Goal: Task Accomplishment & Management: Manage account settings

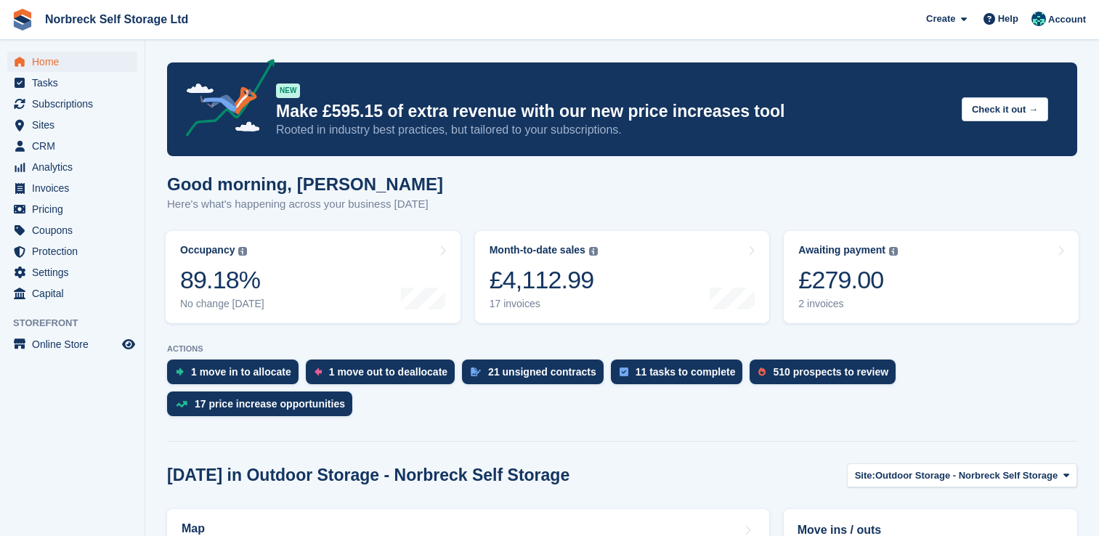
scroll to position [1017, 0]
click at [110, 111] on span "Subscriptions" at bounding box center [75, 104] width 87 height 20
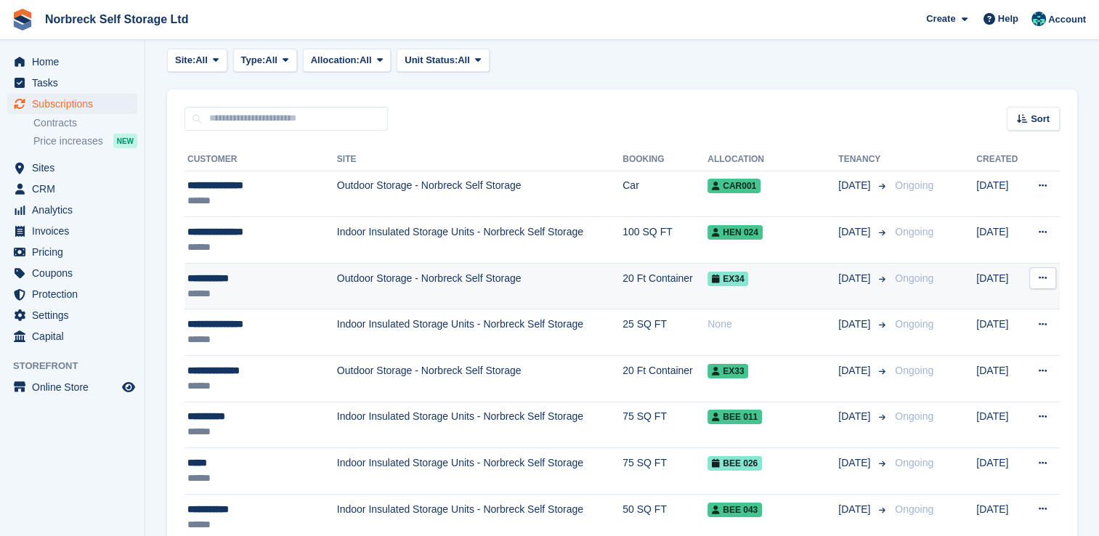
scroll to position [145, 0]
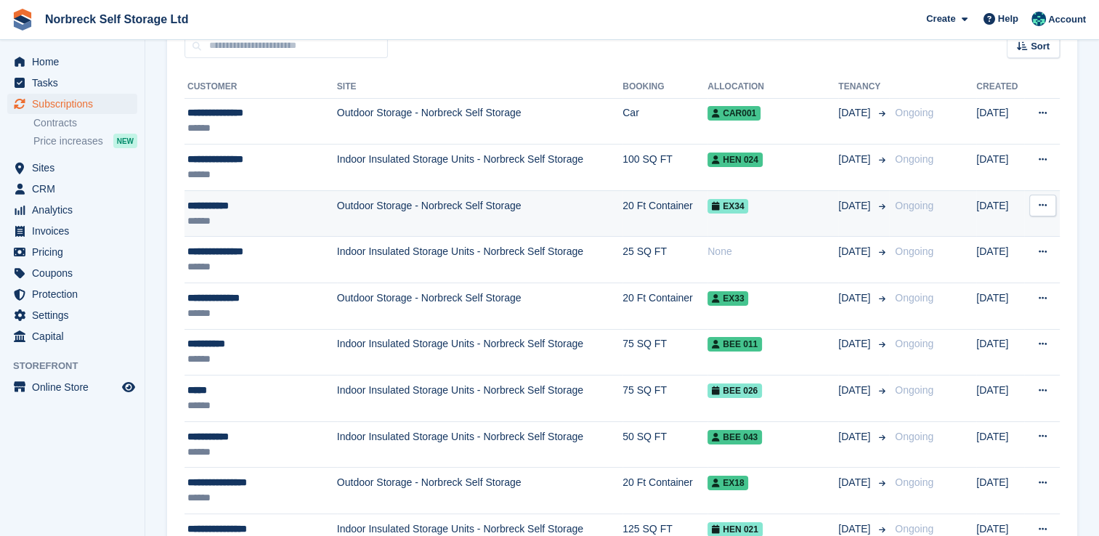
click at [449, 217] on td "Outdoor Storage - Norbreck Self Storage" at bounding box center [480, 213] width 286 height 47
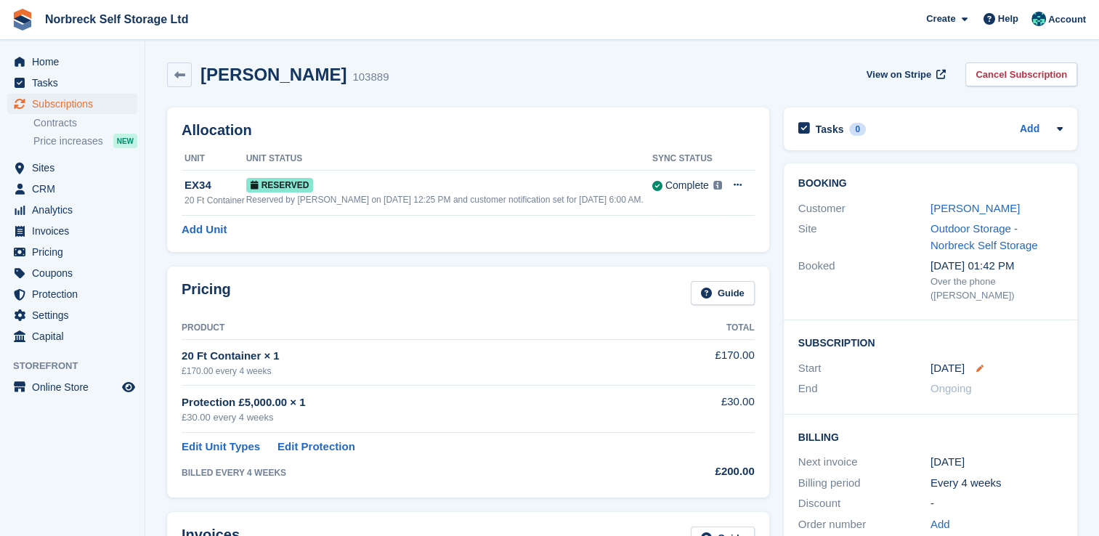
click at [977, 365] on icon at bounding box center [980, 368] width 7 height 7
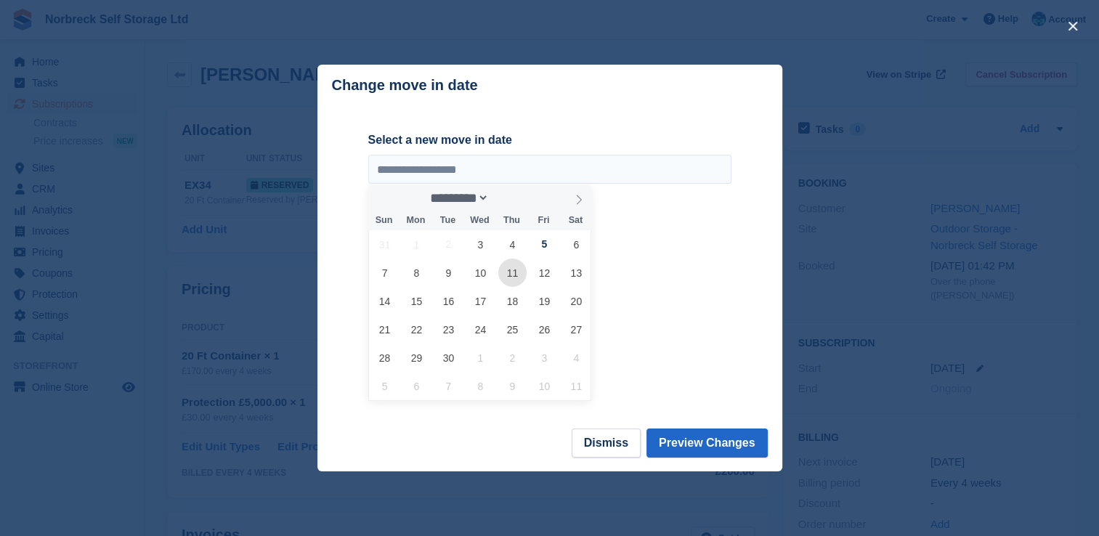
click at [514, 281] on span "11" at bounding box center [512, 273] width 28 height 28
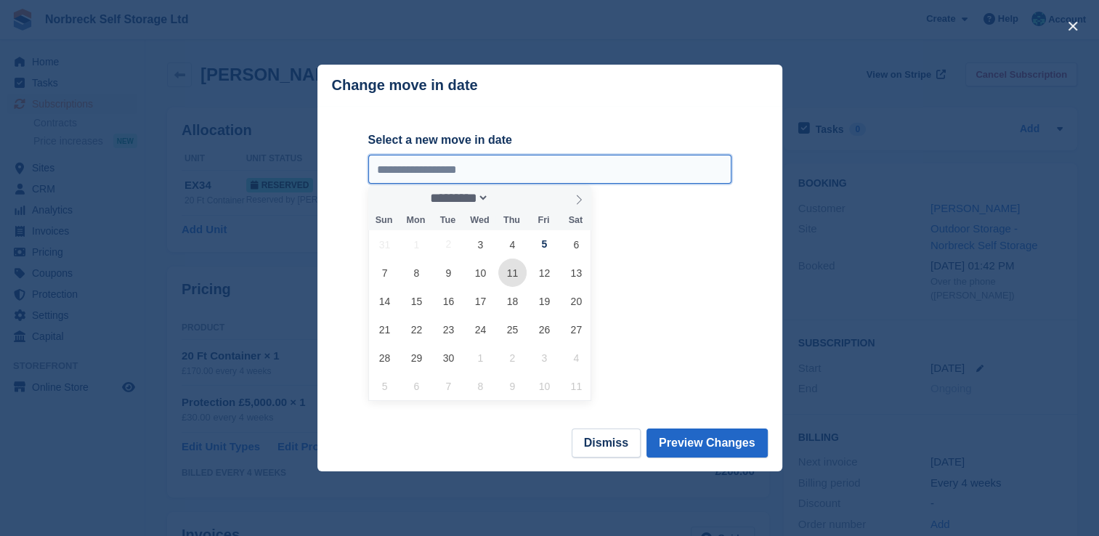
type input "**********"
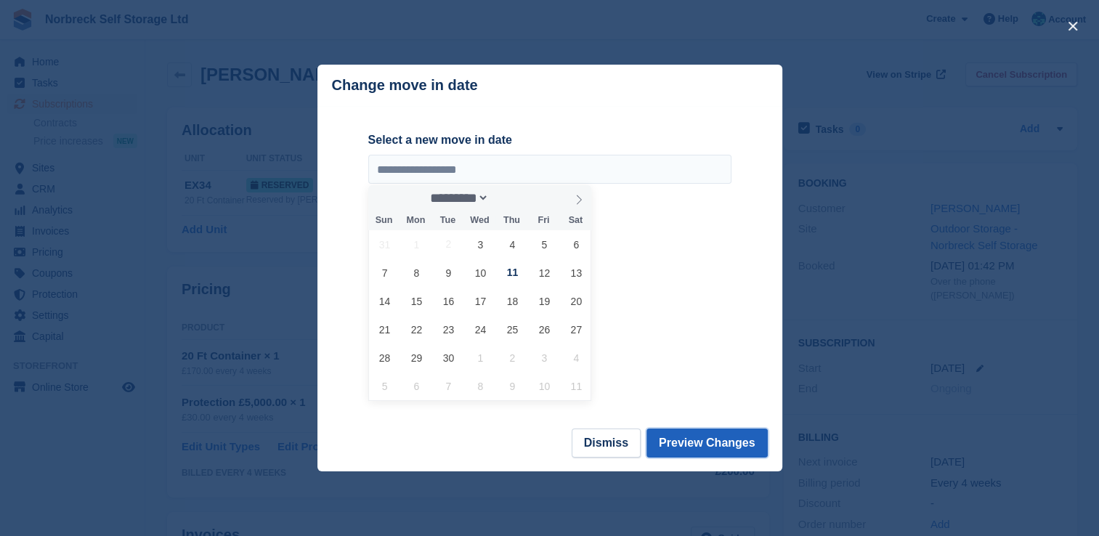
click at [720, 438] on button "Preview Changes" at bounding box center [707, 443] width 121 height 29
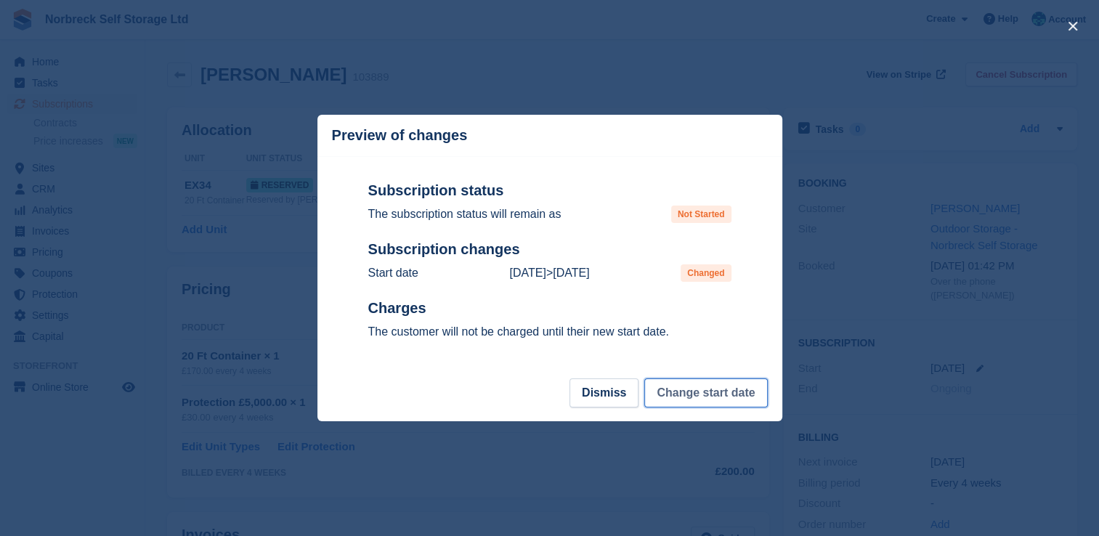
click at [725, 397] on button "Change start date" at bounding box center [705, 393] width 123 height 29
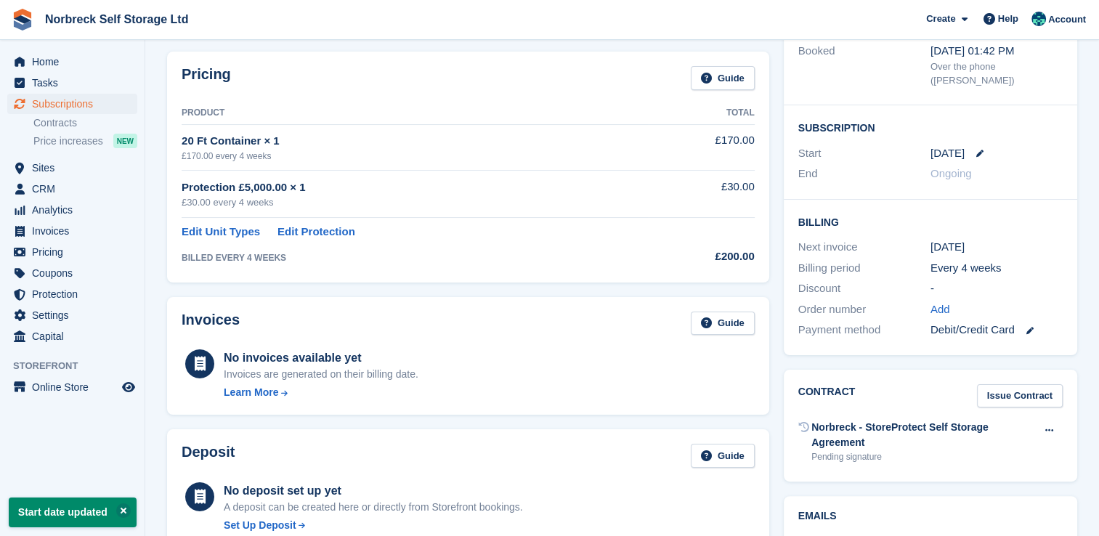
scroll to position [218, 0]
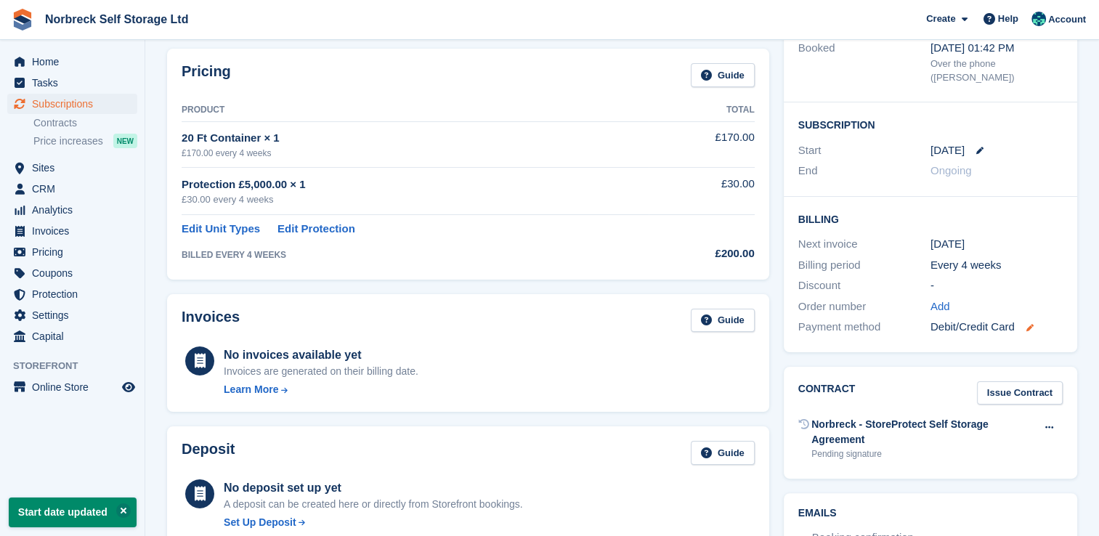
click at [1030, 324] on icon at bounding box center [1030, 327] width 7 height 7
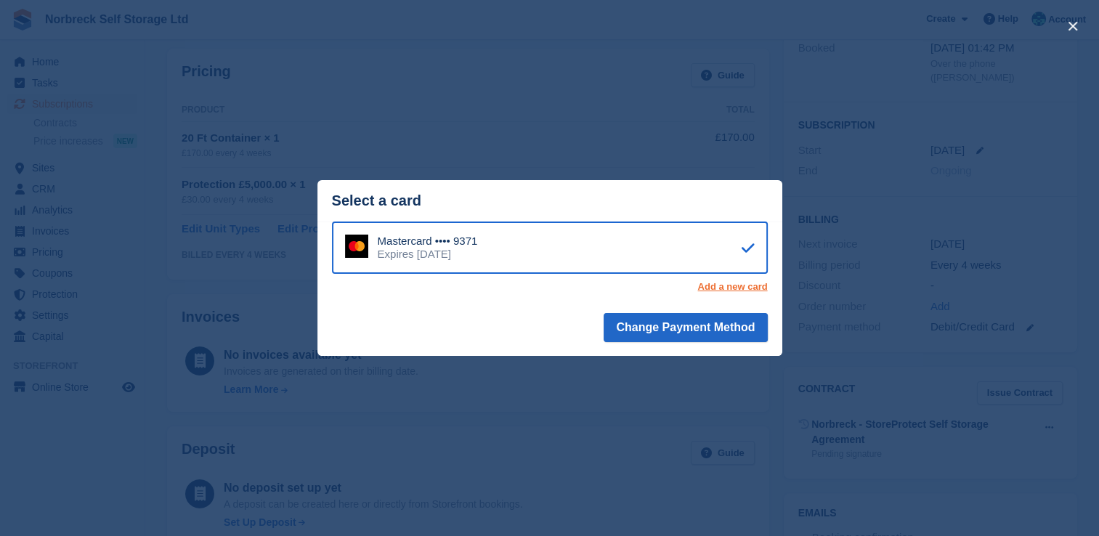
click at [751, 286] on link "Add a new card" at bounding box center [733, 287] width 70 height 12
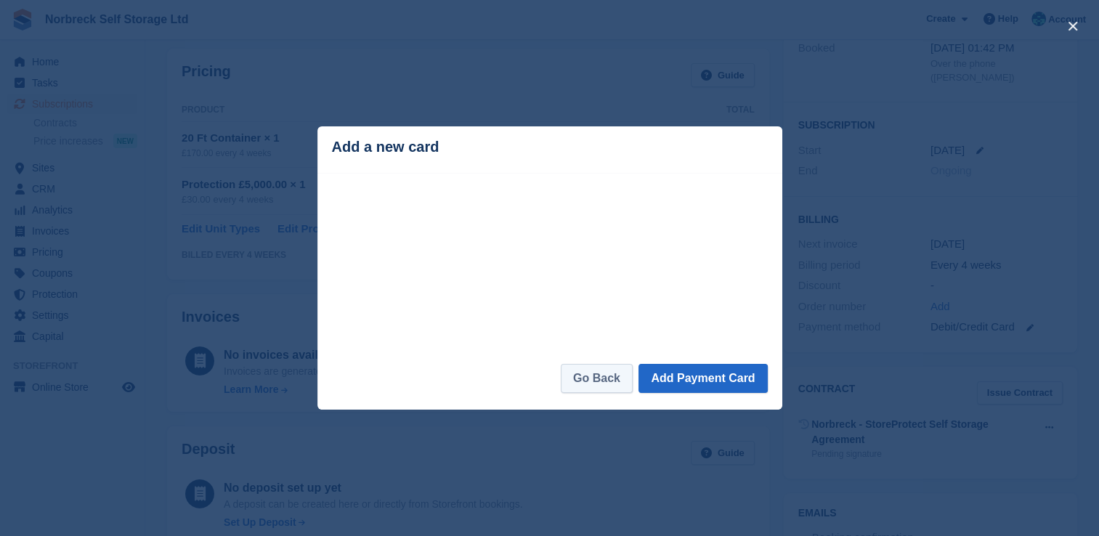
drag, startPoint x: 532, startPoint y: 378, endPoint x: 578, endPoint y: 375, distance: 46.6
click at [532, 378] on footer "Go Back Add Payment Card" at bounding box center [550, 387] width 465 height 46
click at [740, 380] on button "Add Payment Card" at bounding box center [703, 378] width 129 height 29
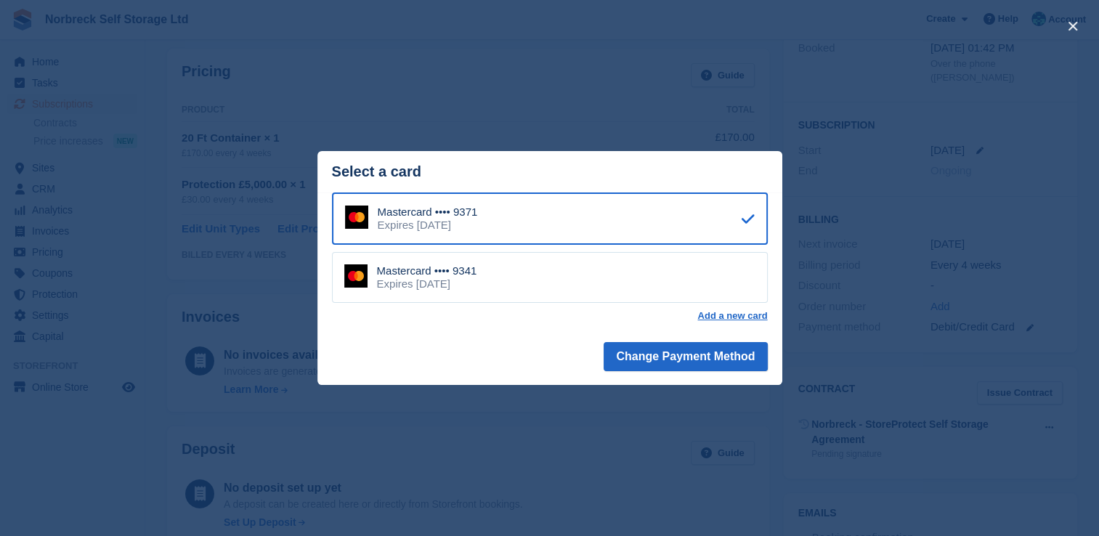
drag, startPoint x: 692, startPoint y: 218, endPoint x: 654, endPoint y: 214, distance: 38.0
click at [654, 214] on div "Mastercard •••• 9371 Expires November 2027" at bounding box center [550, 219] width 436 height 52
click at [663, 287] on div "Mastercard •••• 9341 Expires September 2028" at bounding box center [550, 277] width 436 height 51
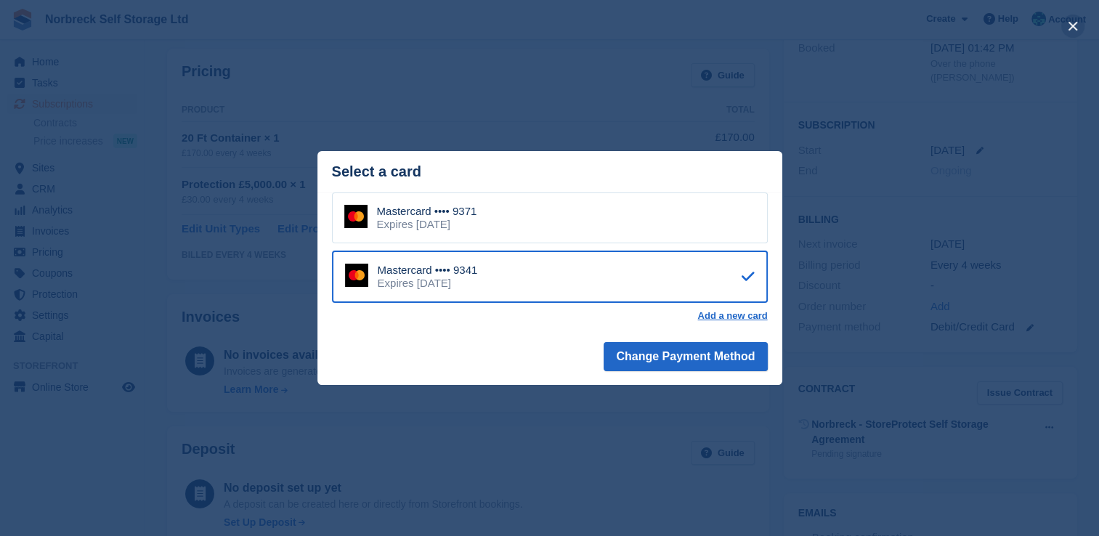
click at [1067, 22] on button "close" at bounding box center [1073, 26] width 23 height 23
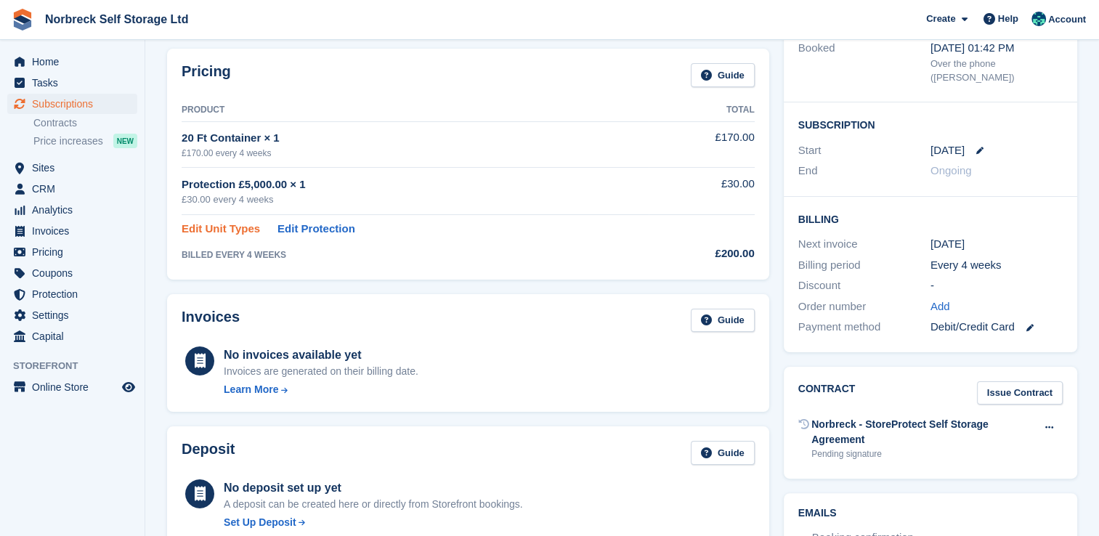
click at [250, 228] on link "Edit Unit Types" at bounding box center [221, 229] width 78 height 17
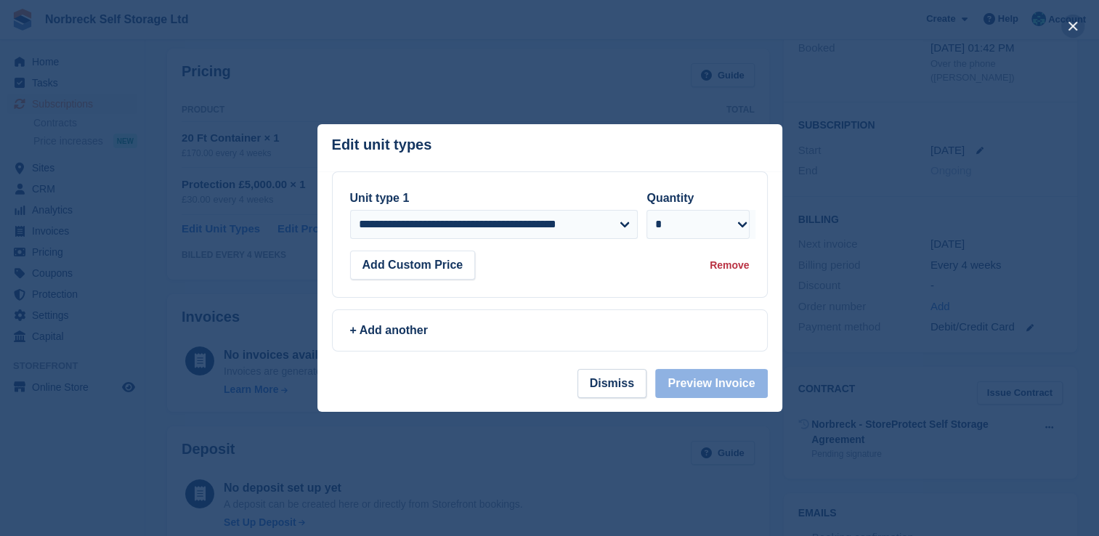
click at [1075, 19] on button "close" at bounding box center [1073, 26] width 23 height 23
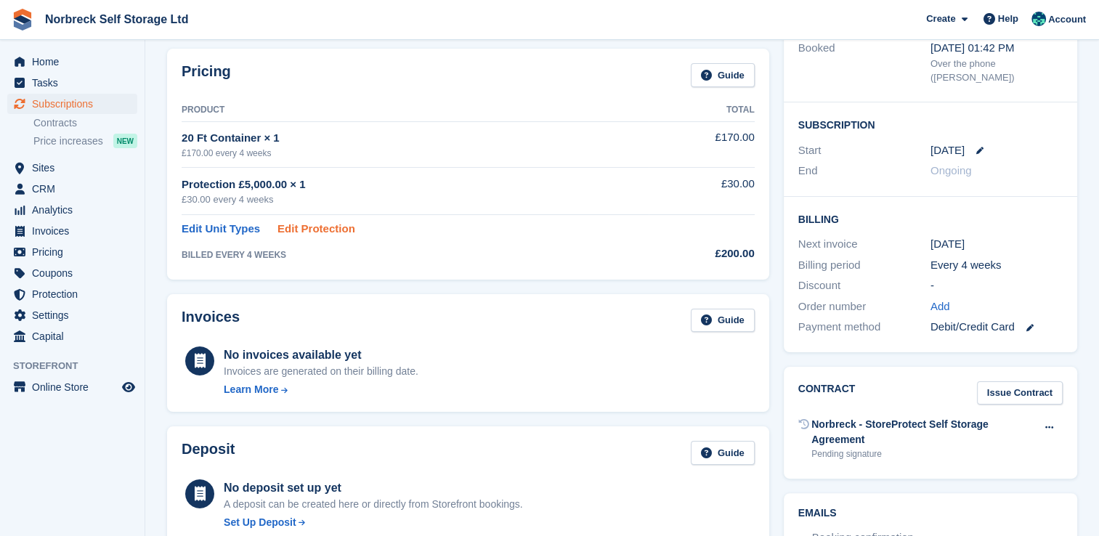
click at [317, 234] on link "Edit Protection" at bounding box center [317, 229] width 78 height 17
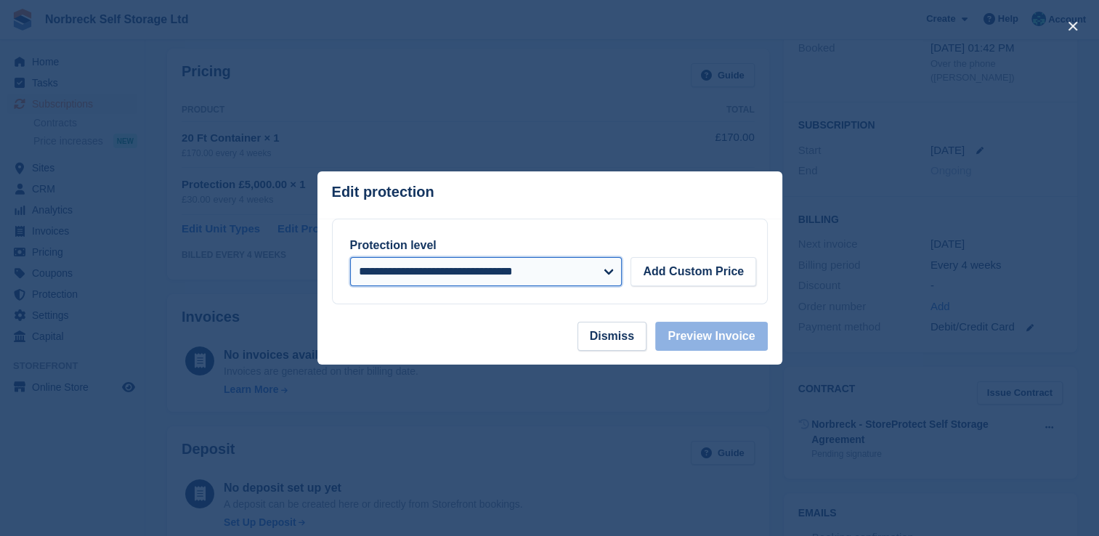
click at [495, 264] on select "**********" at bounding box center [486, 271] width 272 height 29
select select "*****"
click at [350, 258] on select "**********" at bounding box center [486, 271] width 272 height 29
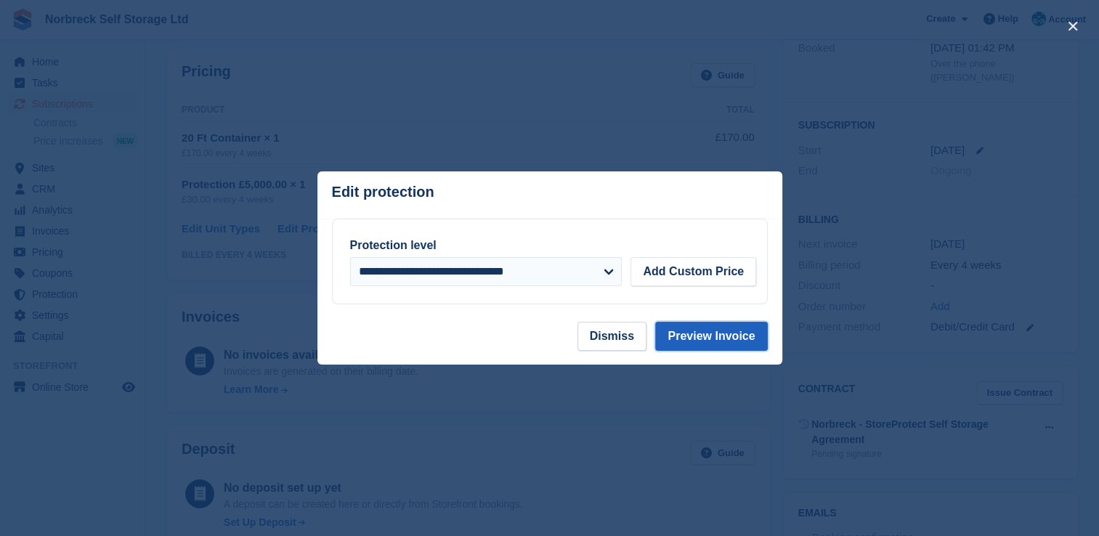
click at [720, 339] on button "Preview Invoice" at bounding box center [711, 336] width 112 height 29
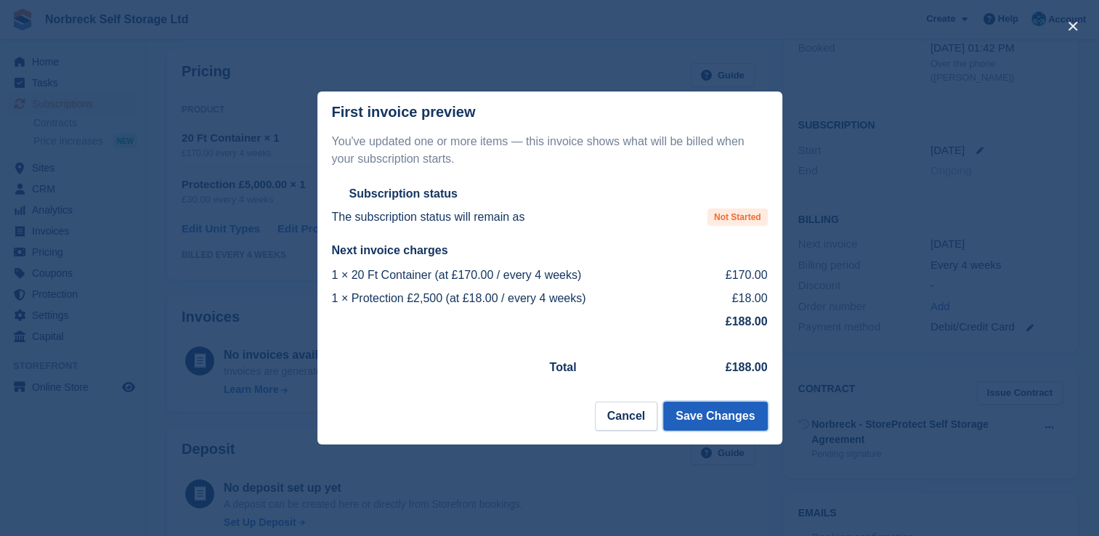
click at [727, 423] on button "Save Changes" at bounding box center [715, 416] width 104 height 29
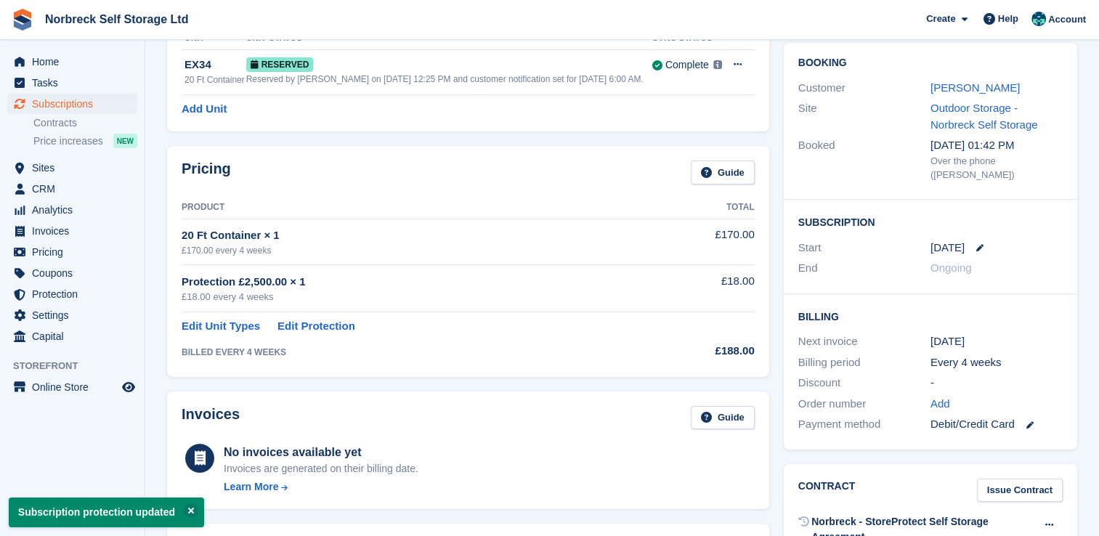
scroll to position [145, 0]
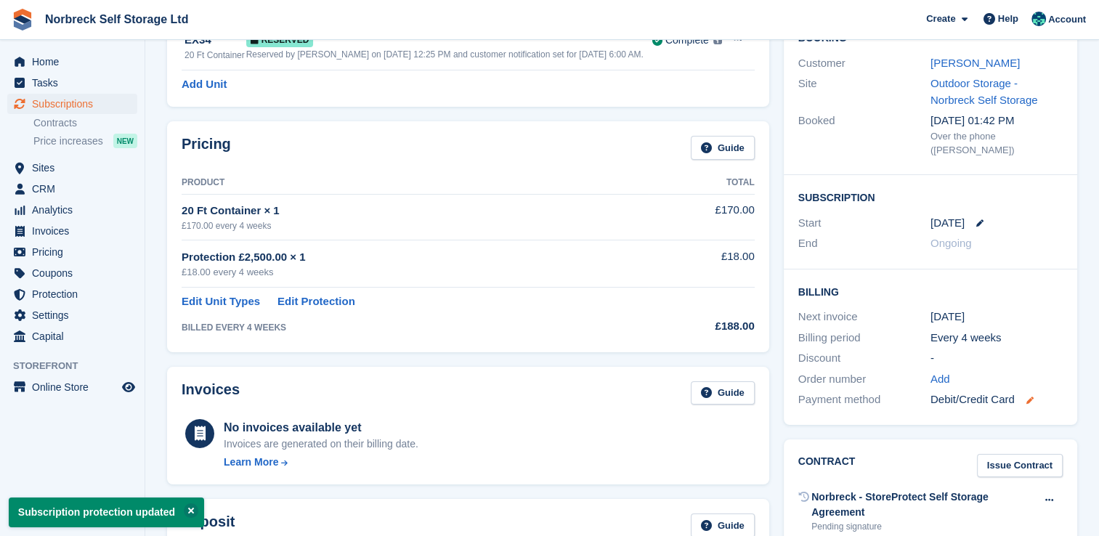
click at [1030, 397] on icon at bounding box center [1030, 400] width 7 height 7
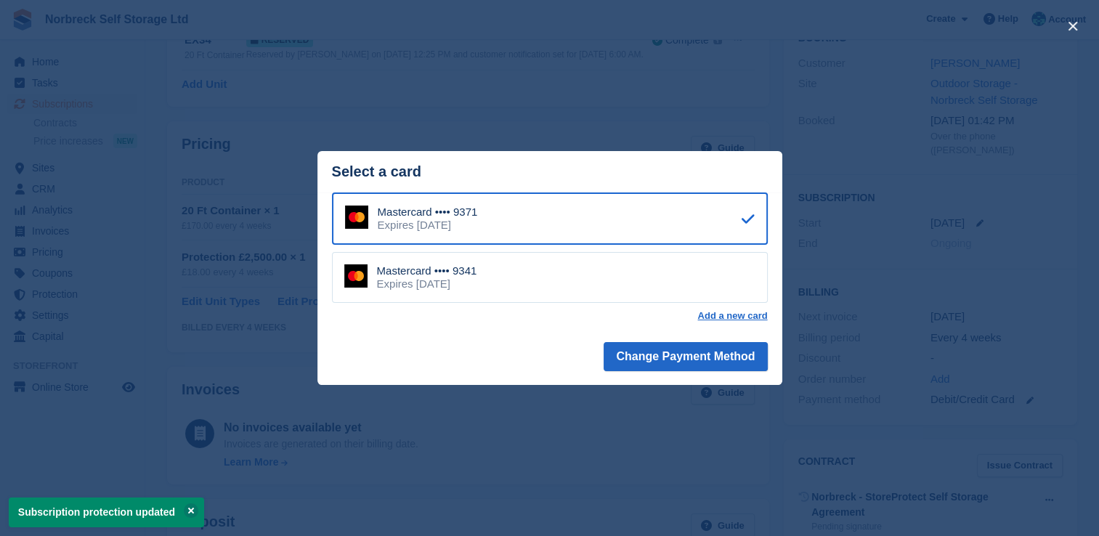
click at [599, 282] on div "Mastercard •••• 9341 Expires September 2028" at bounding box center [550, 277] width 436 height 51
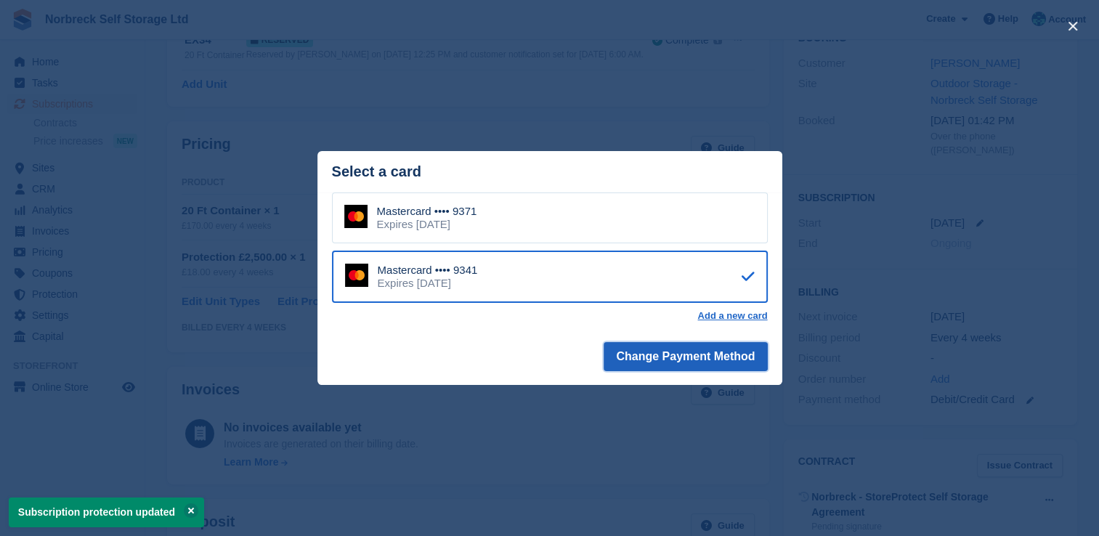
click at [706, 362] on button "Change Payment Method" at bounding box center [685, 356] width 163 height 29
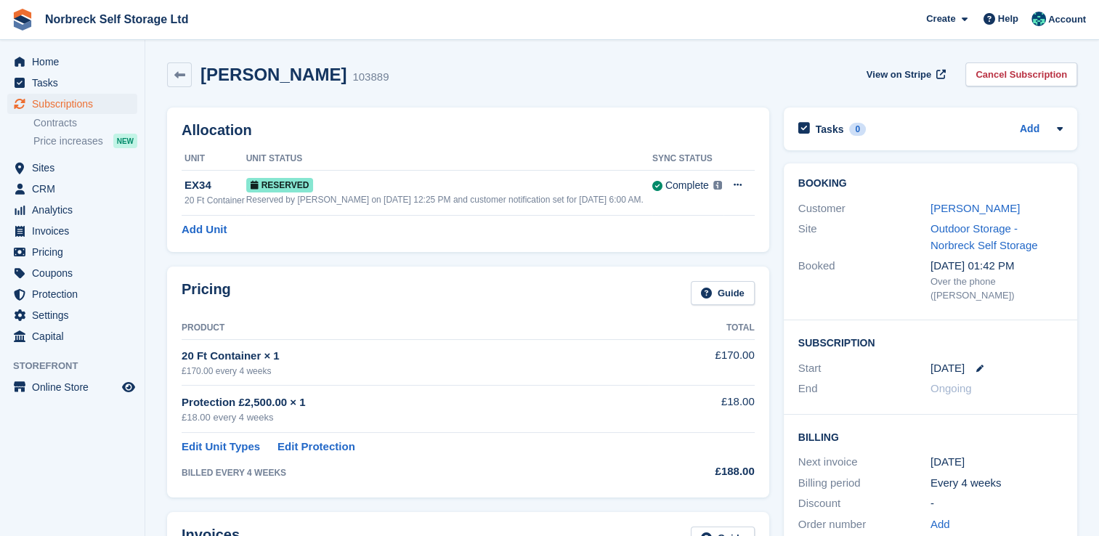
click at [751, 66] on div "Alen Philip 103889 View on Stripe Cancel Subscription" at bounding box center [622, 74] width 910 height 25
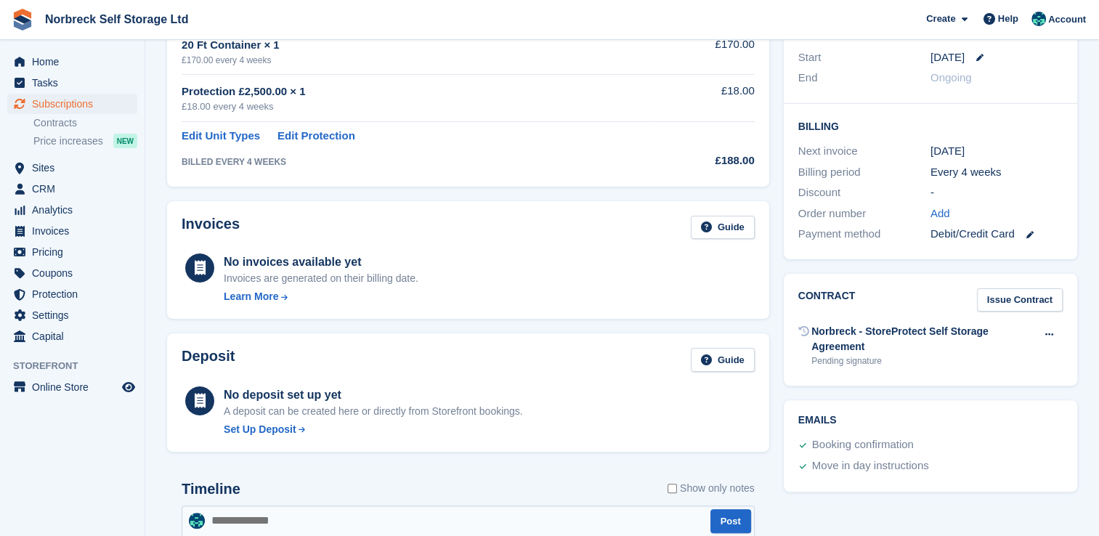
scroll to position [291, 0]
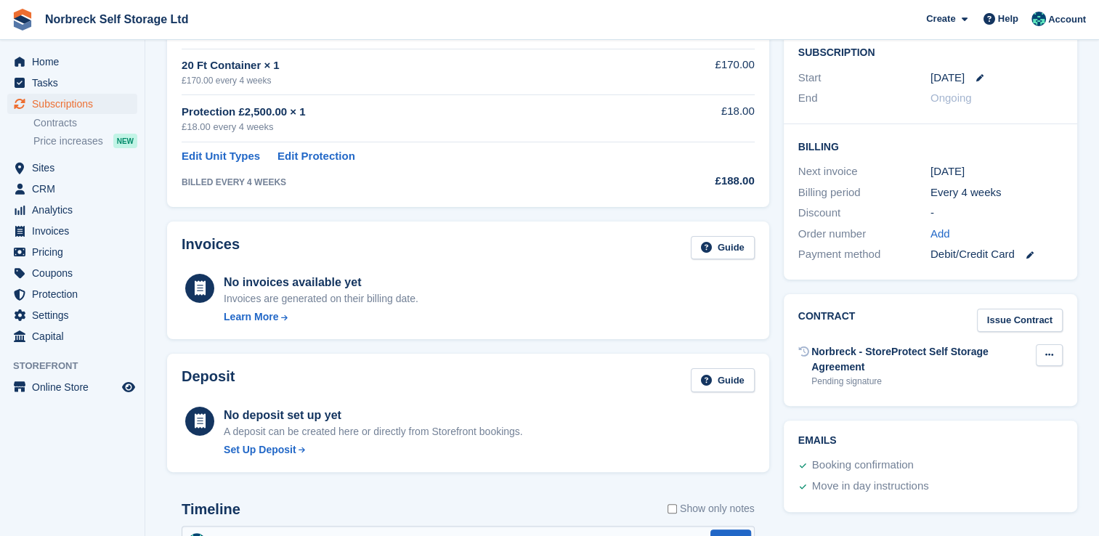
click at [1043, 344] on button at bounding box center [1049, 355] width 27 height 22
click at [949, 309] on div "Contract Issue Contract" at bounding box center [931, 321] width 264 height 24
click at [837, 375] on div "Pending signature" at bounding box center [924, 381] width 225 height 13
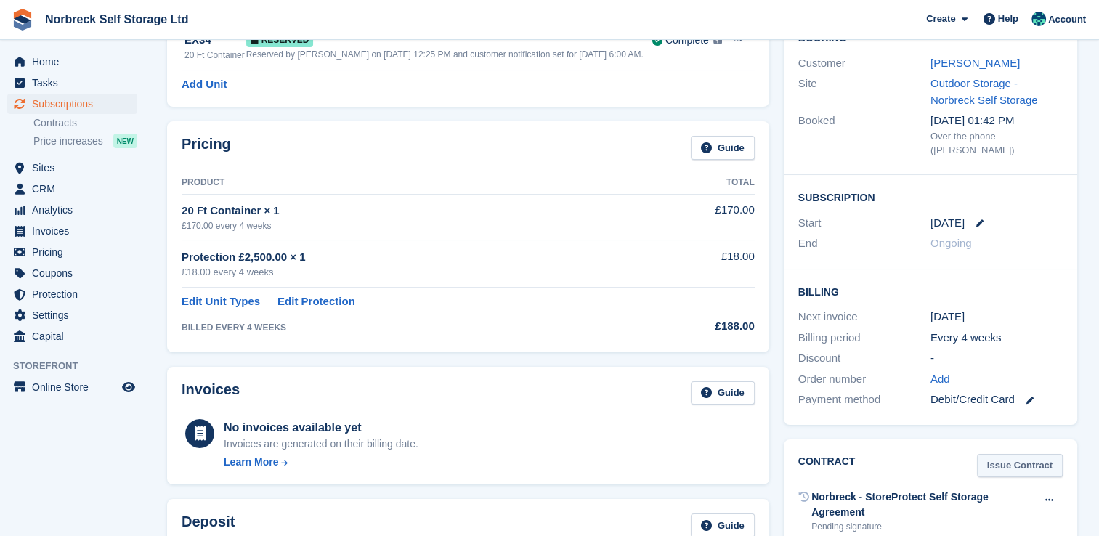
scroll to position [0, 0]
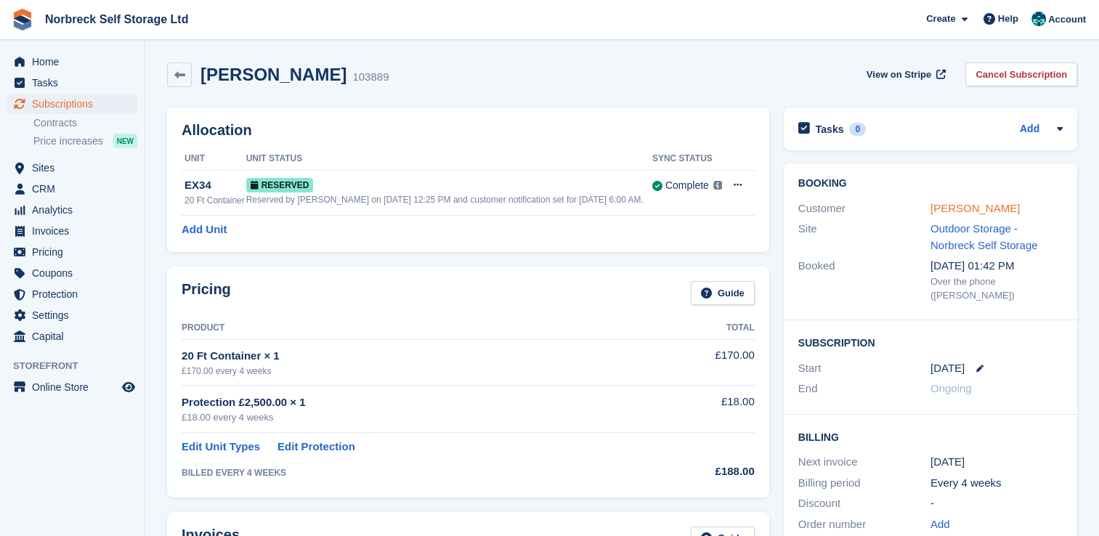
click at [958, 209] on link "[PERSON_NAME]" at bounding box center [975, 208] width 89 height 12
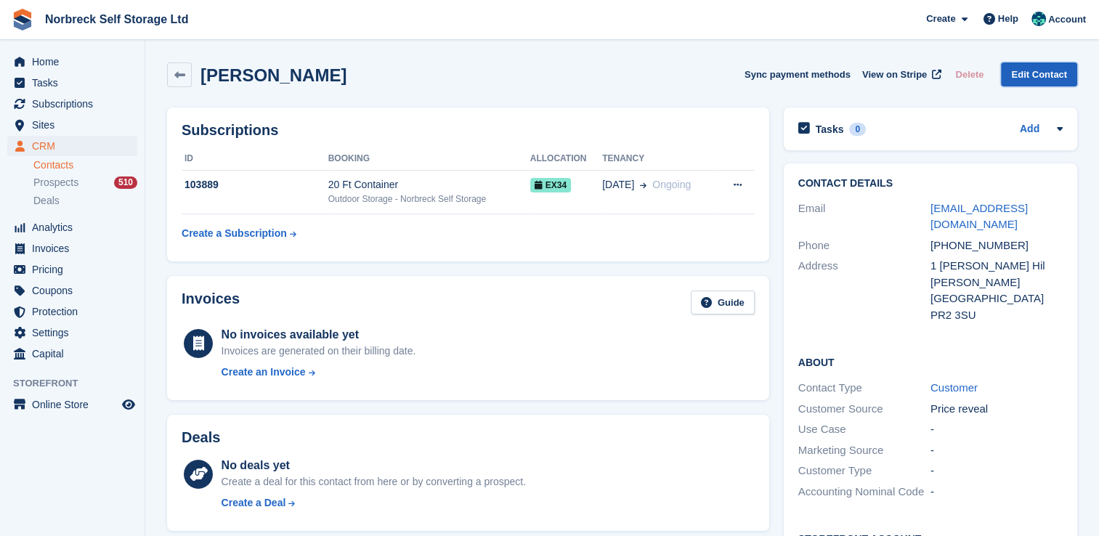
click at [1013, 77] on link "Edit Contact" at bounding box center [1039, 74] width 76 height 24
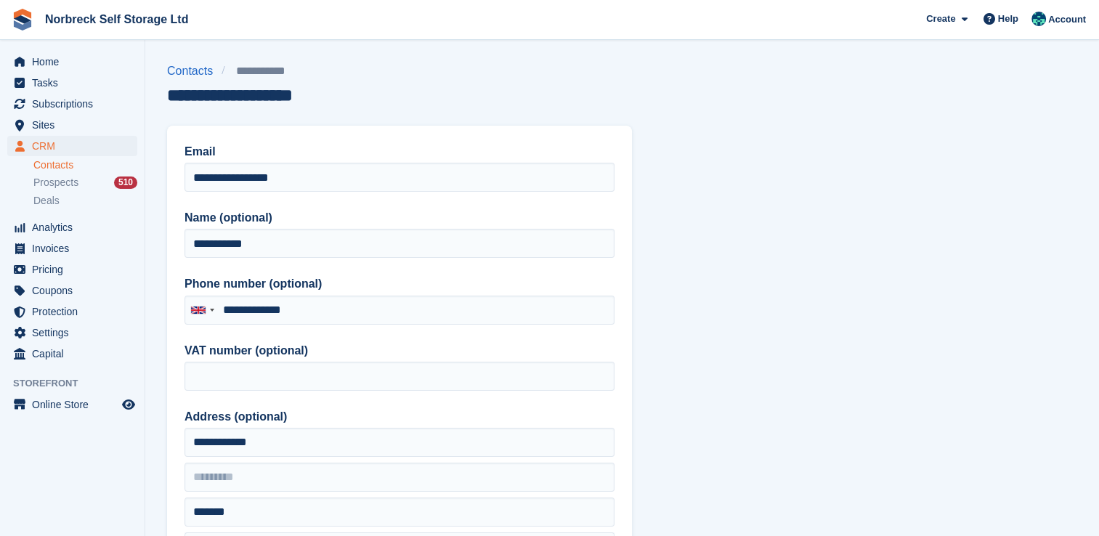
type input "**********"
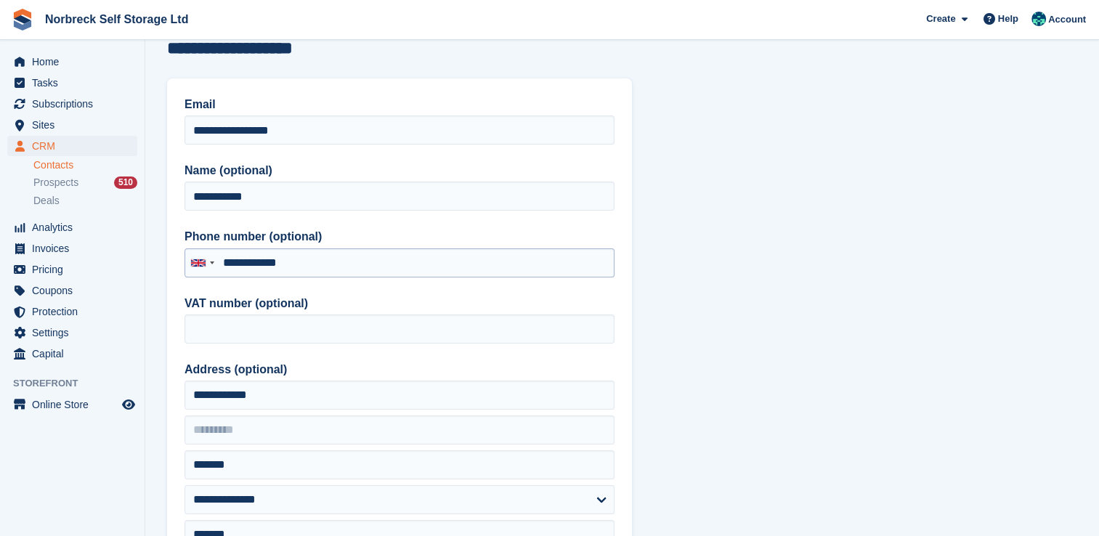
scroll to position [73, 0]
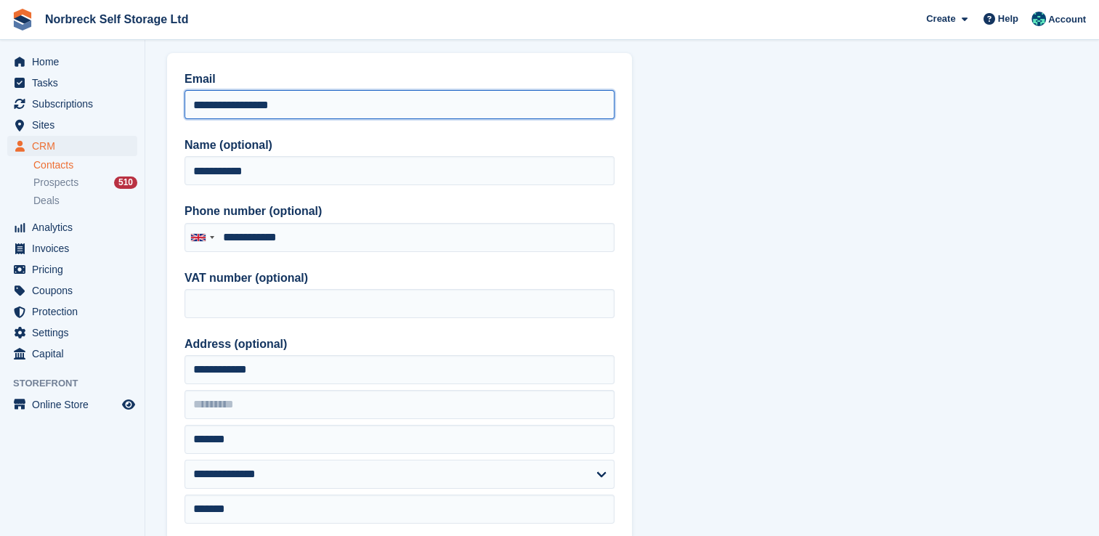
drag, startPoint x: 340, startPoint y: 100, endPoint x: 0, endPoint y: 74, distance: 341.1
click at [0, 78] on html "Norbreck Self Storage Ltd Create Subscription Invoice Contact Deal Discount Pag…" at bounding box center [549, 195] width 1099 height 536
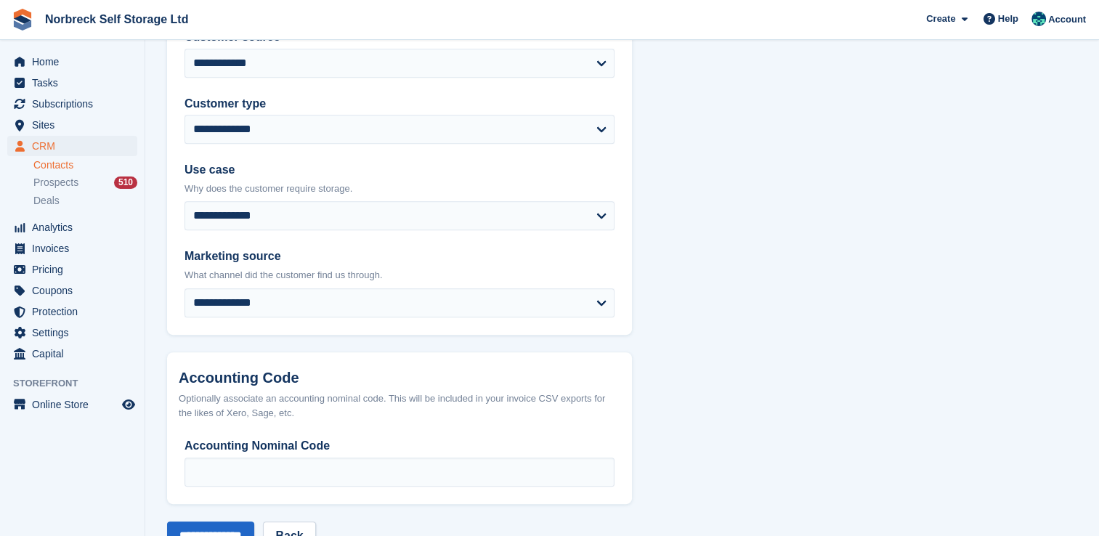
scroll to position [701, 0]
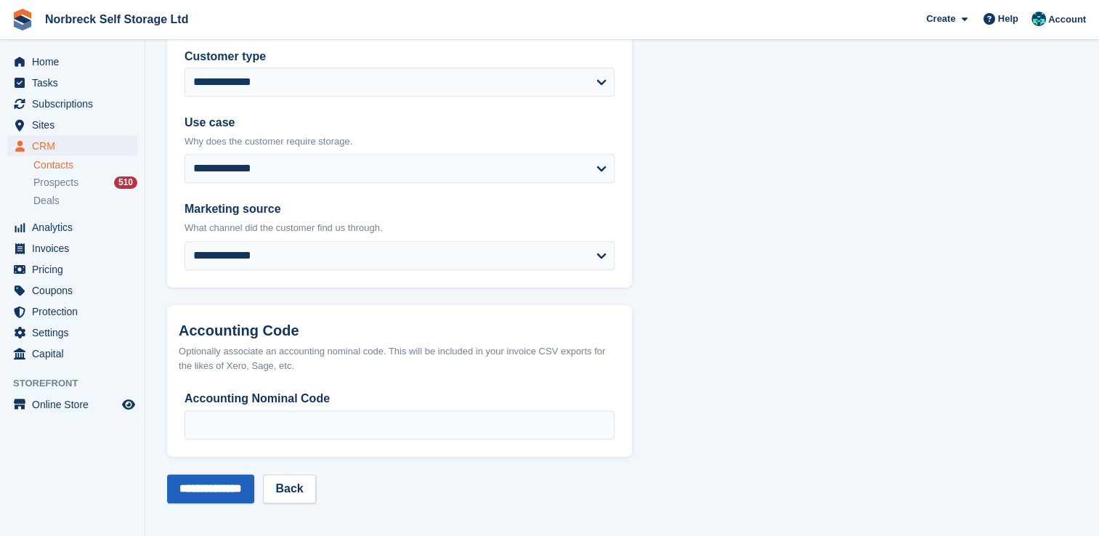
type input "**********"
click at [250, 474] on input "**********" at bounding box center [210, 488] width 87 height 29
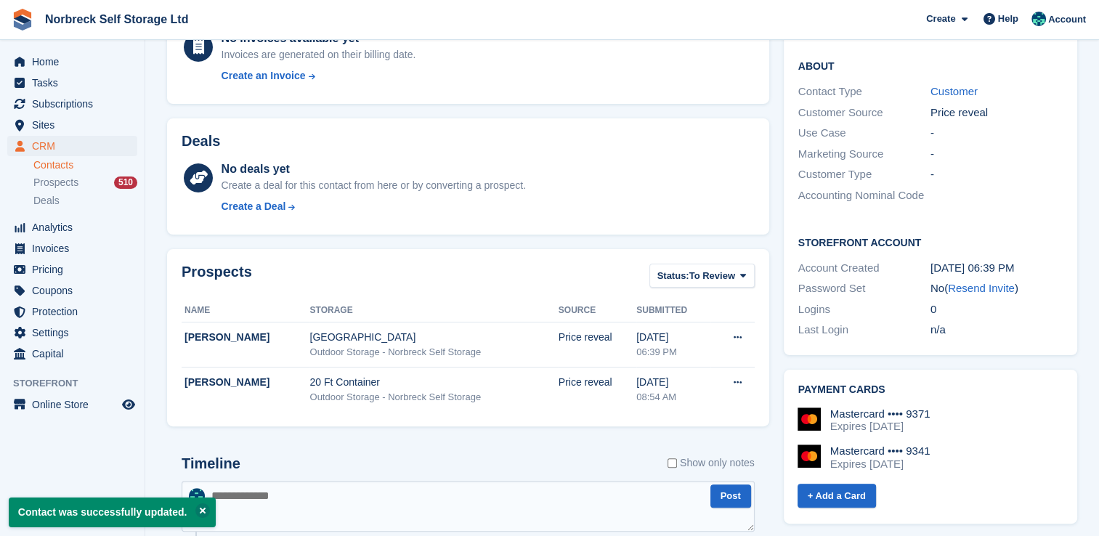
scroll to position [363, 0]
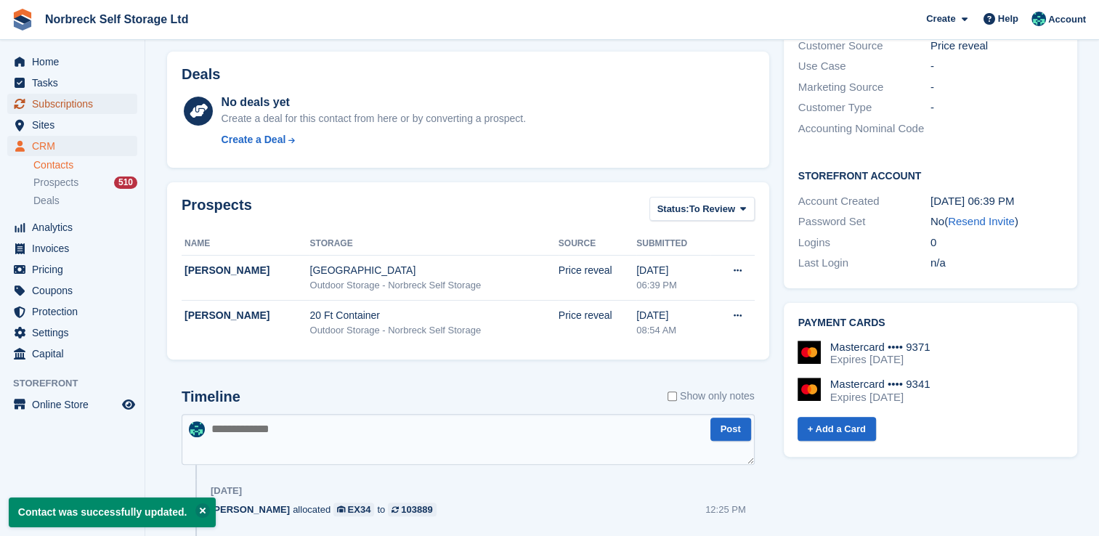
click at [87, 96] on span "Subscriptions" at bounding box center [75, 104] width 87 height 20
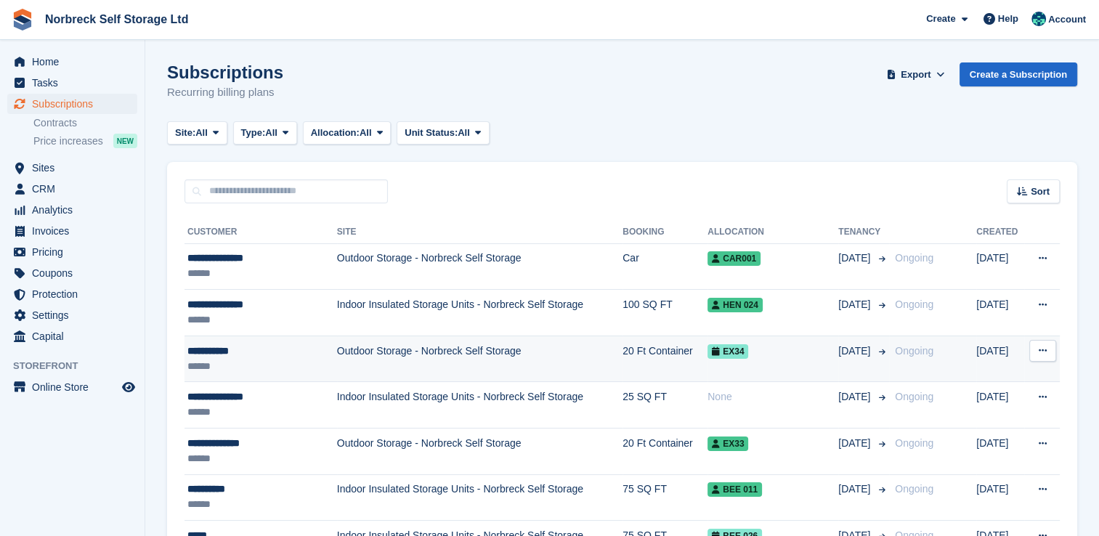
click at [270, 353] on div "**********" at bounding box center [251, 351] width 129 height 15
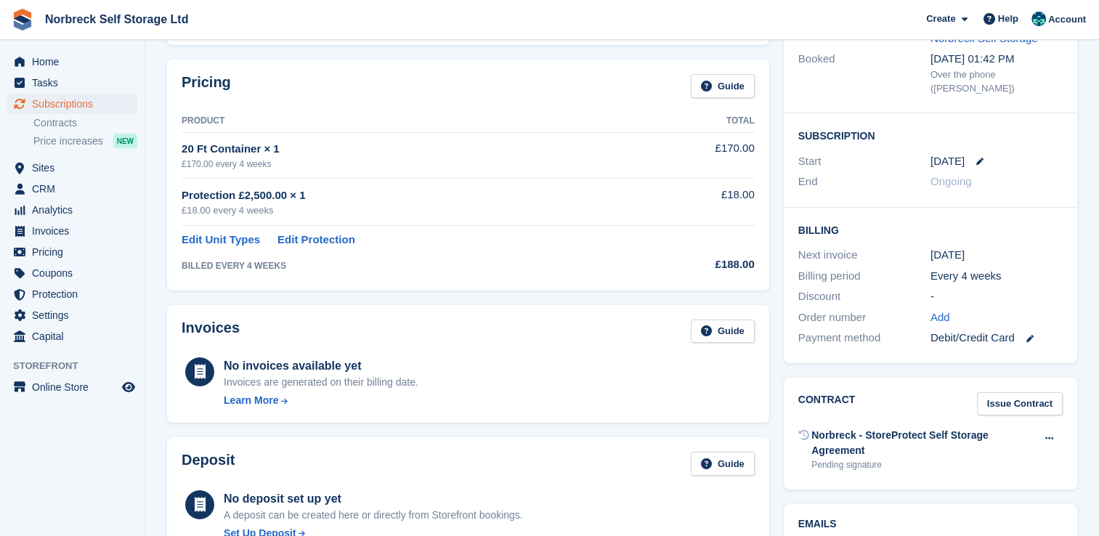
scroll to position [218, 0]
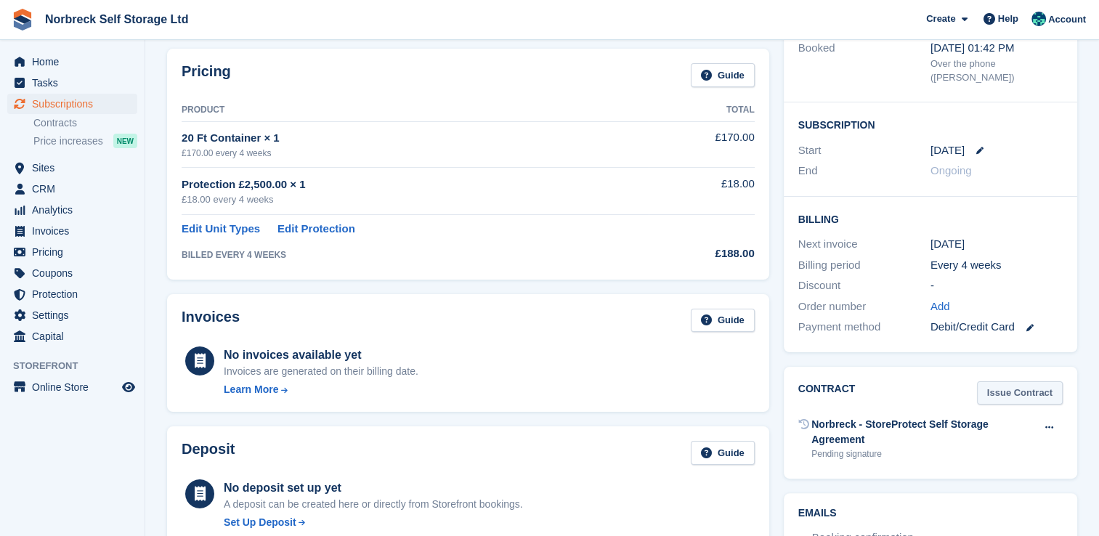
click at [1027, 383] on link "Issue Contract" at bounding box center [1020, 393] width 86 height 24
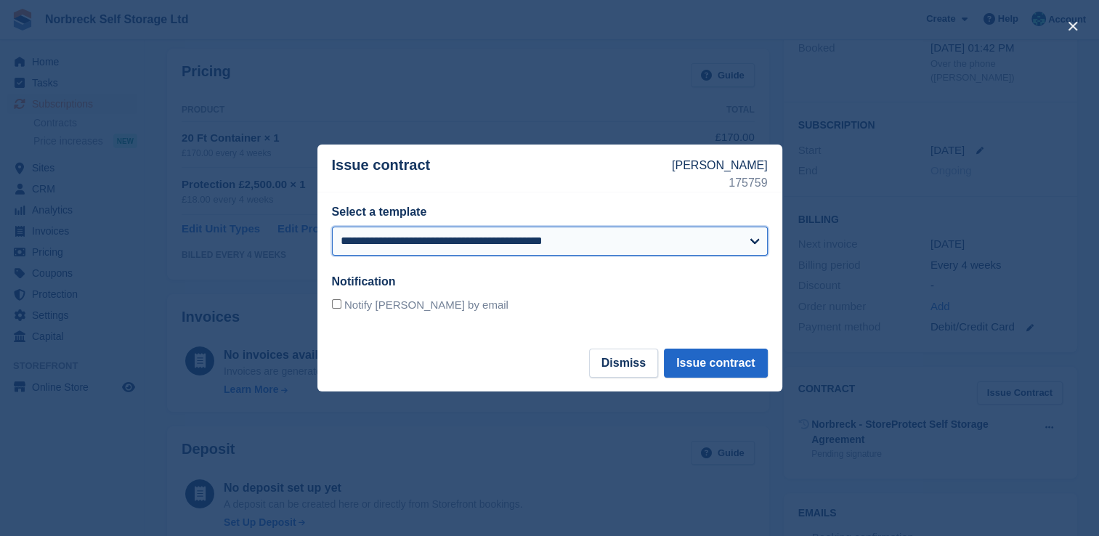
click at [679, 238] on select "**********" at bounding box center [550, 241] width 436 height 29
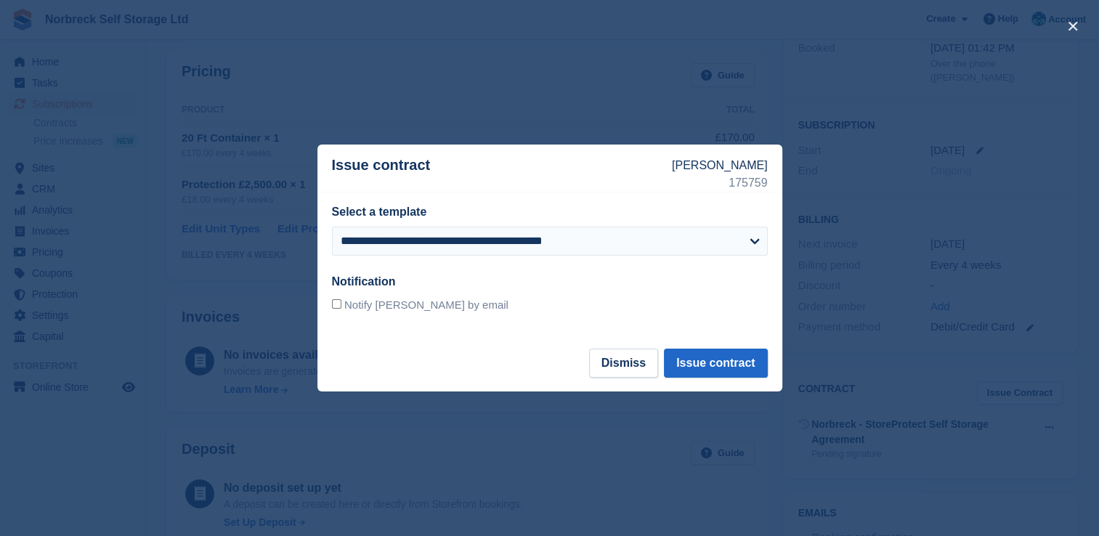
click at [657, 180] on p "Issue contract" at bounding box center [502, 174] width 340 height 35
click at [721, 365] on button "Issue contract" at bounding box center [715, 363] width 103 height 29
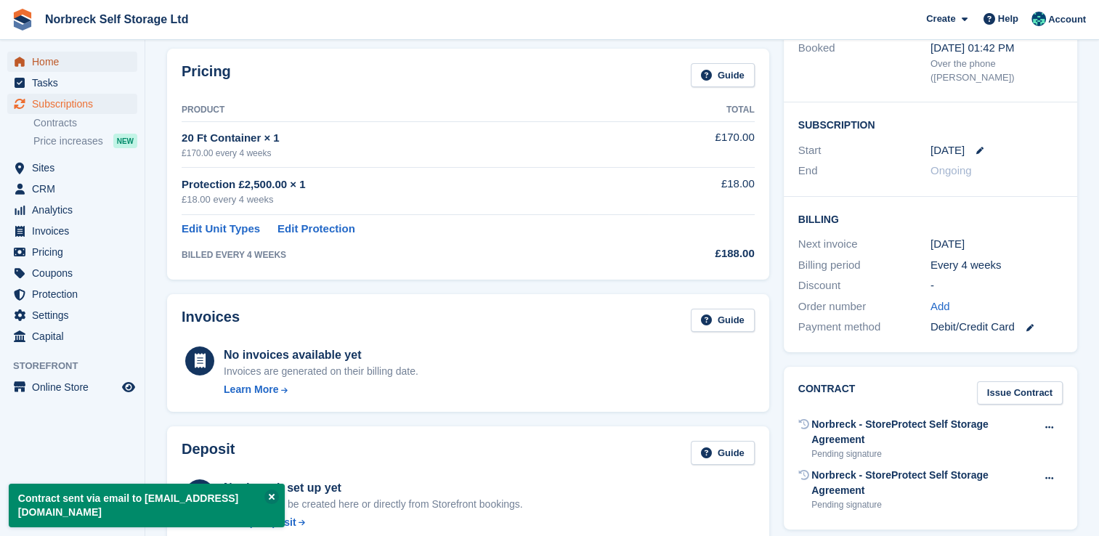
click at [54, 62] on span "Home" at bounding box center [75, 62] width 87 height 20
